Goal: Information Seeking & Learning: Learn about a topic

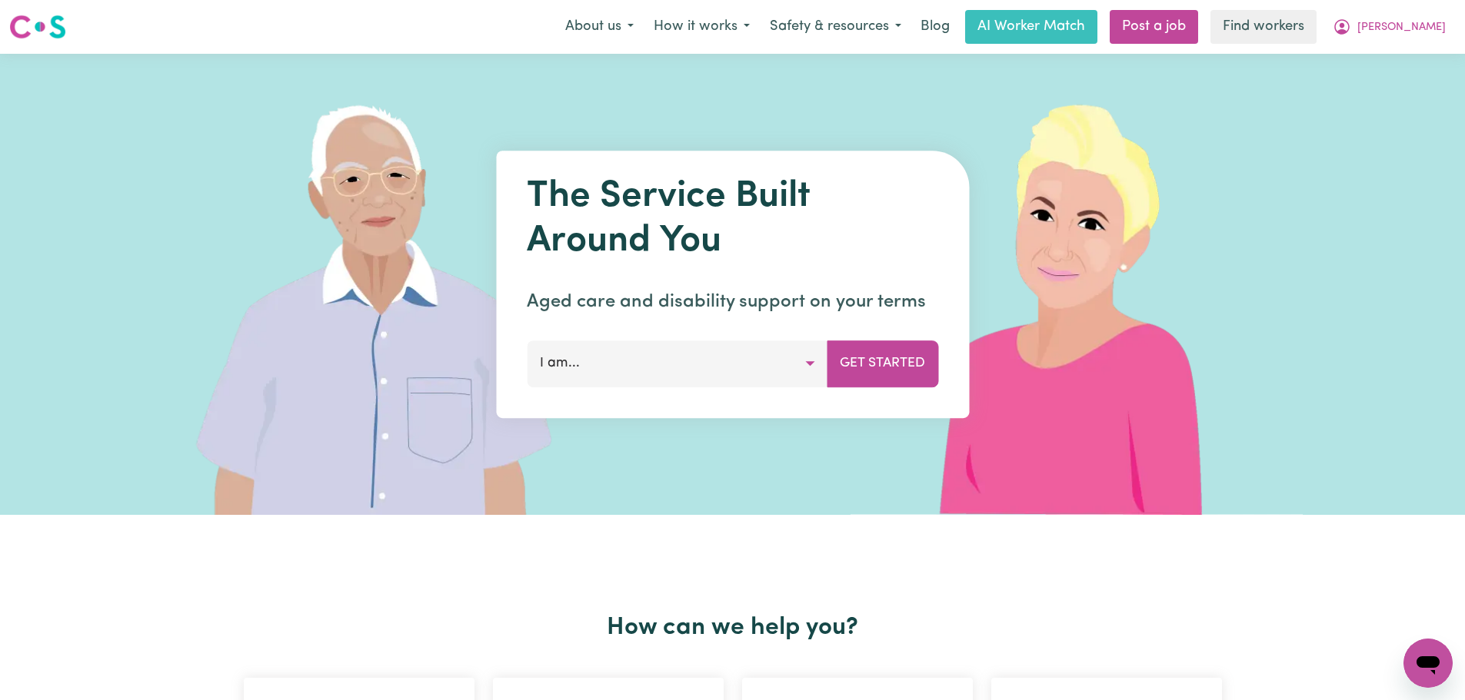
click at [599, 28] on div "Menu About us How it works Safety & resources Blog AI Worker Match Post a job F…" at bounding box center [732, 26] width 1465 height 35
click at [643, 22] on button "About us" at bounding box center [599, 27] width 88 height 32
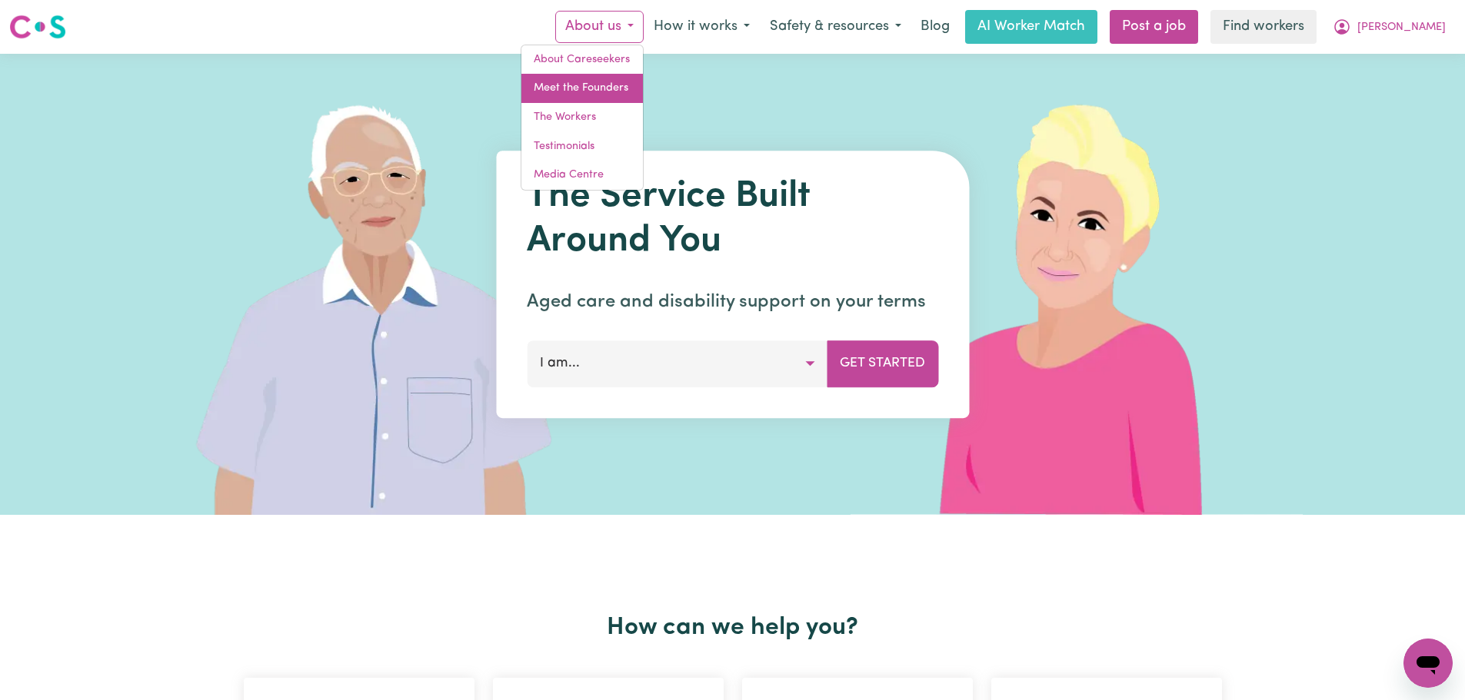
click at [643, 92] on link "Meet the Founders" at bounding box center [581, 88] width 121 height 29
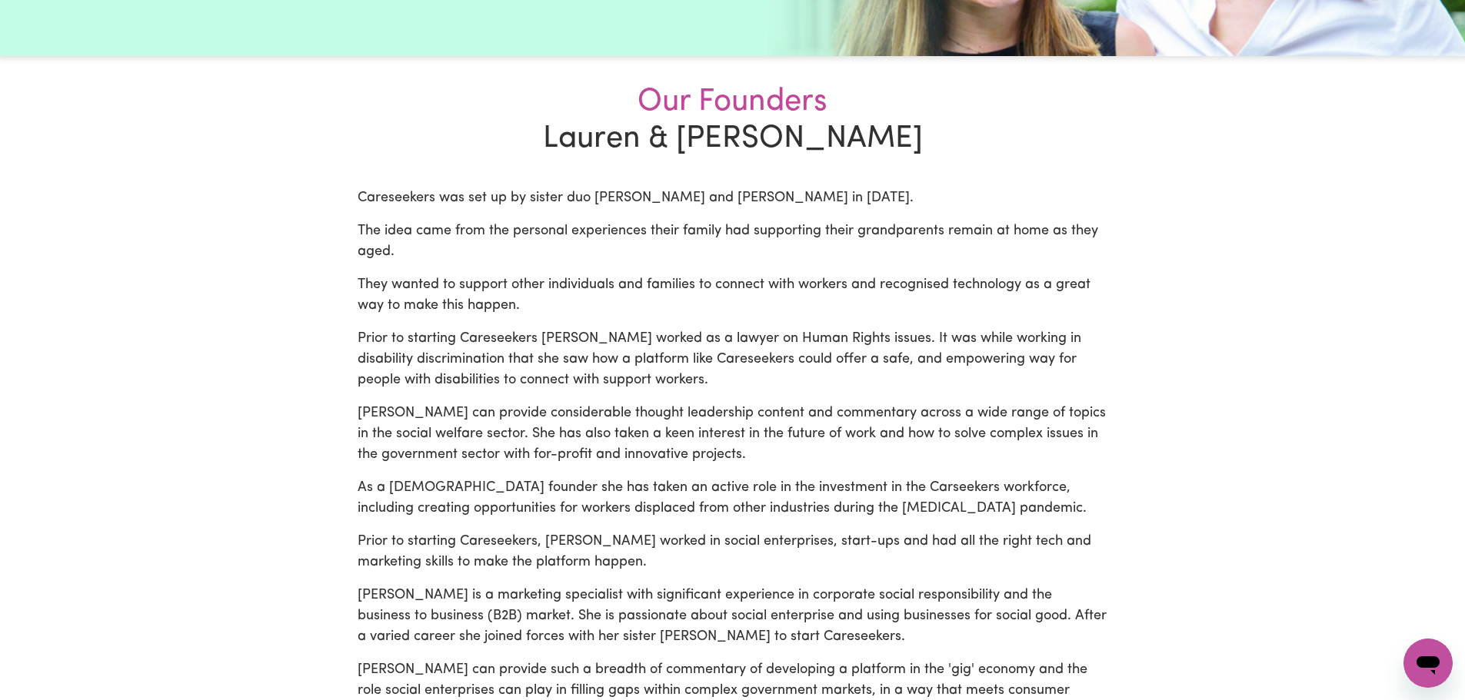
scroll to position [769, 0]
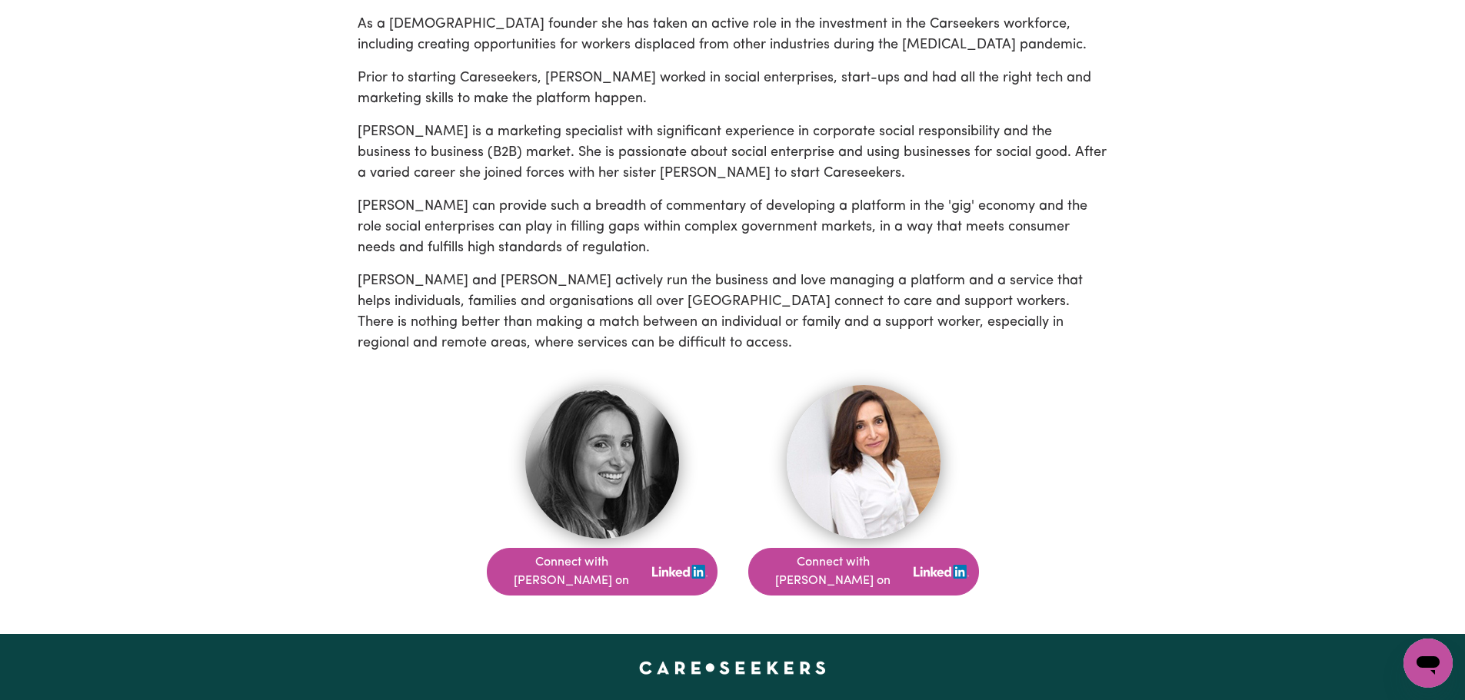
click at [1074, 153] on p "[PERSON_NAME] is a marketing specialist with significant experience in corporat…" at bounding box center [732, 153] width 750 height 62
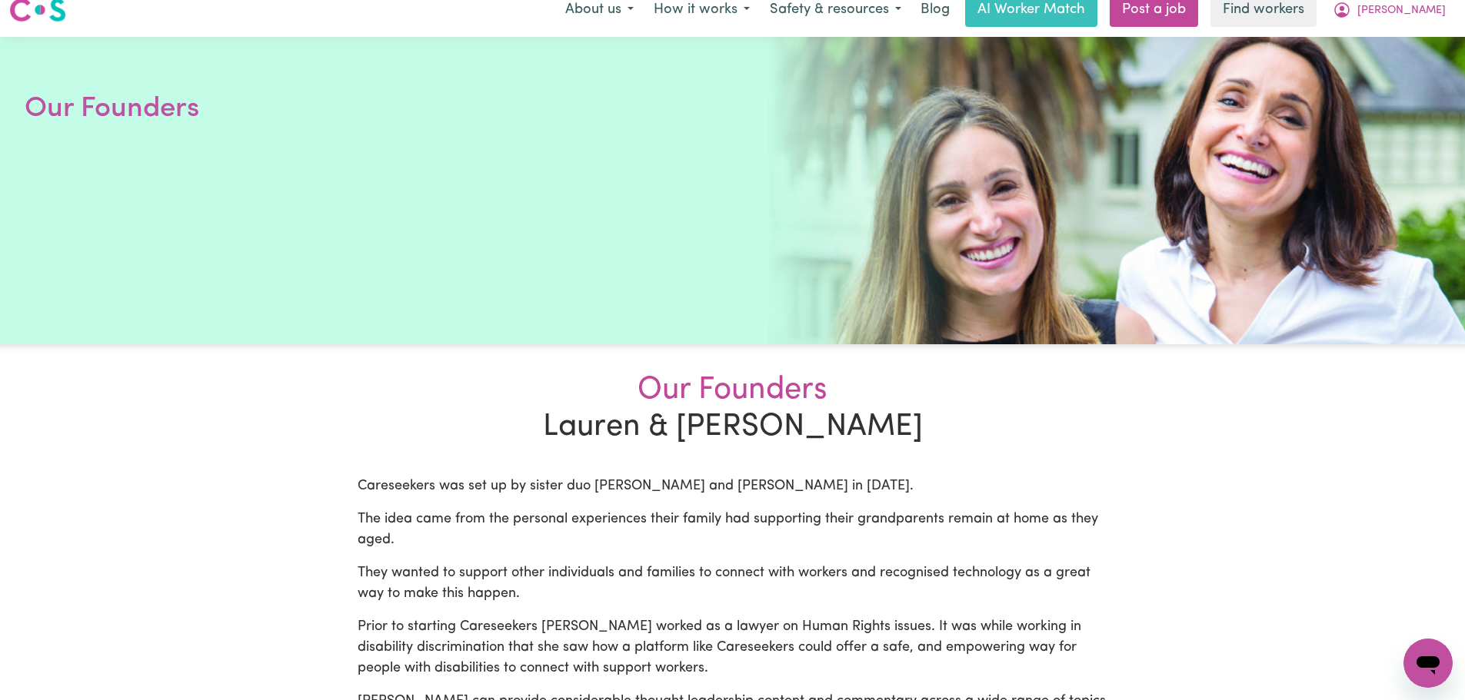
scroll to position [0, 0]
